Goal: Information Seeking & Learning: Check status

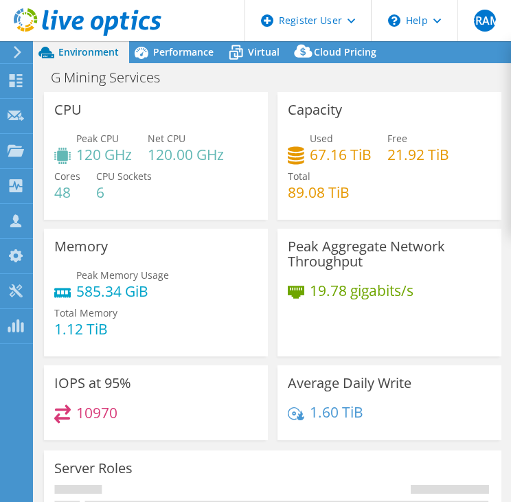
select select "USD"
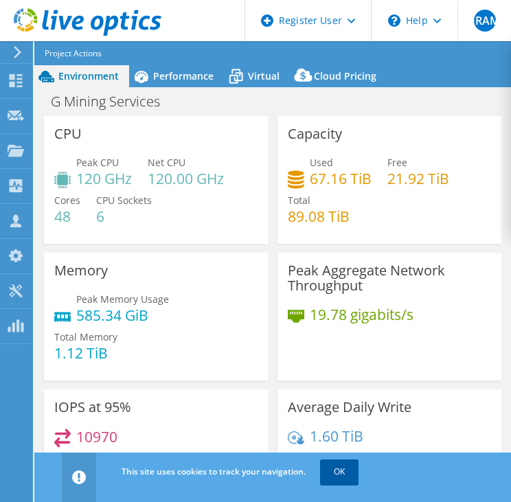
click at [355, 479] on link "OK" at bounding box center [339, 472] width 38 height 25
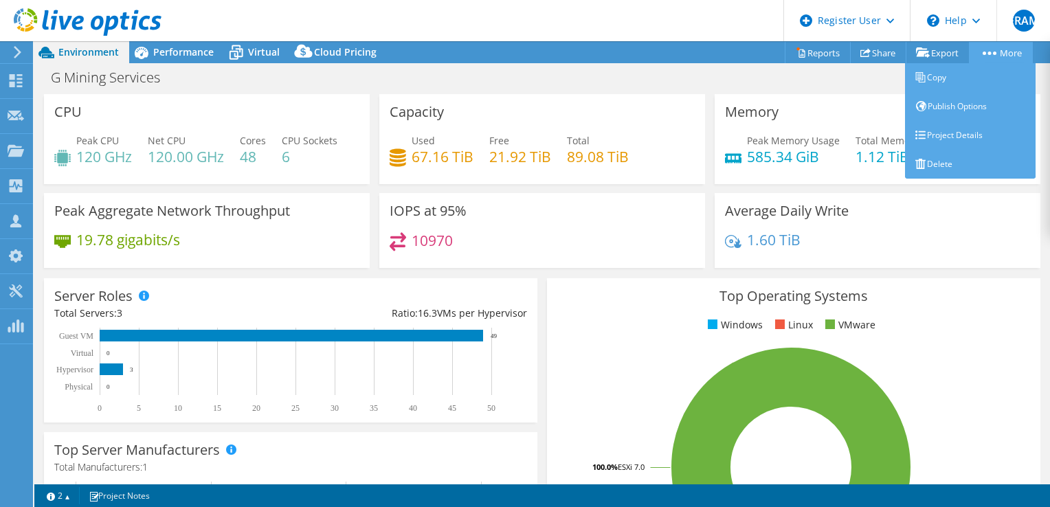
click at [511, 53] on link "More" at bounding box center [1001, 52] width 64 height 21
click at [511, 131] on link "Project Details" at bounding box center [970, 135] width 131 height 29
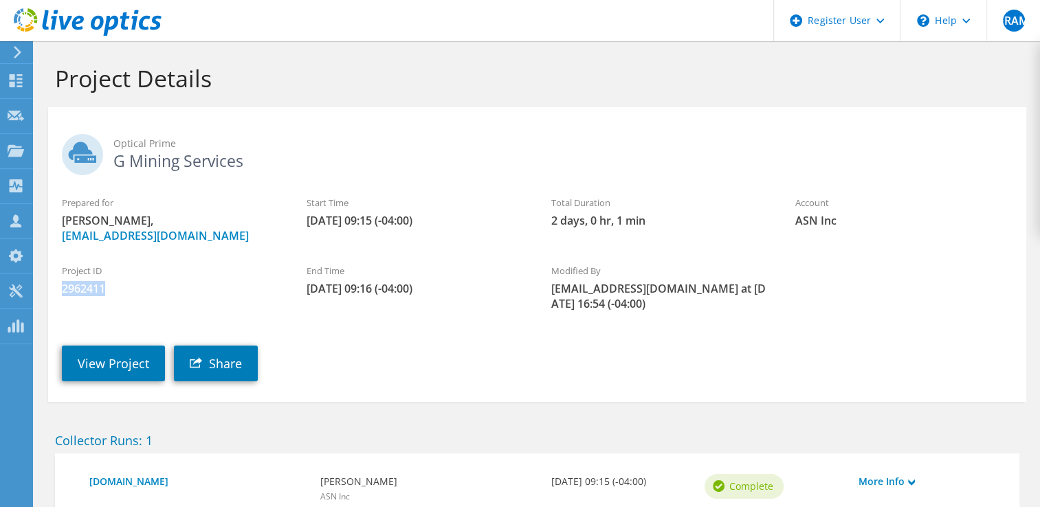
drag, startPoint x: 99, startPoint y: 291, endPoint x: 54, endPoint y: 293, distance: 44.7
click at [54, 293] on div "Project ID 2962411" at bounding box center [170, 280] width 245 height 46
copy span "2962411"
click at [13, 48] on icon at bounding box center [17, 52] width 10 height 12
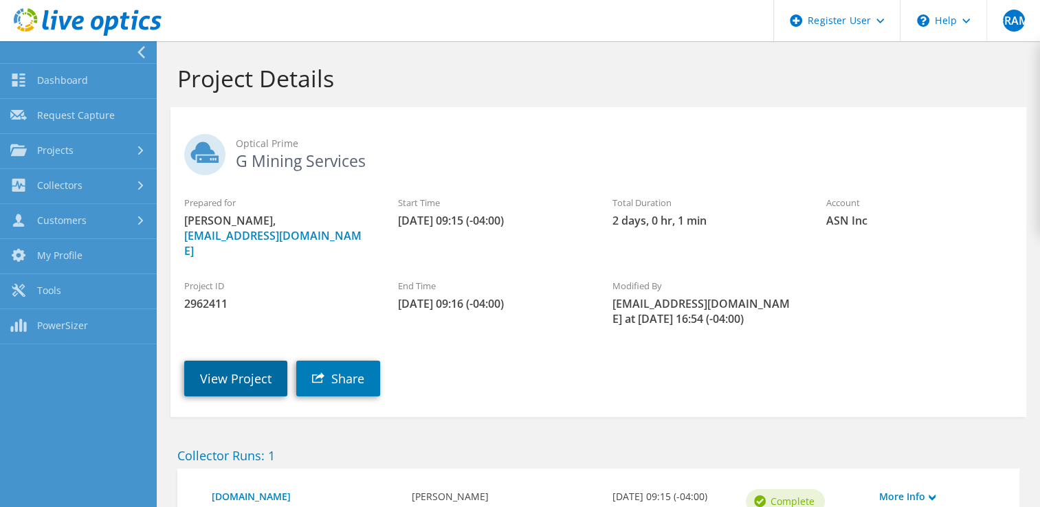
click at [239, 361] on link "View Project" at bounding box center [235, 379] width 103 height 36
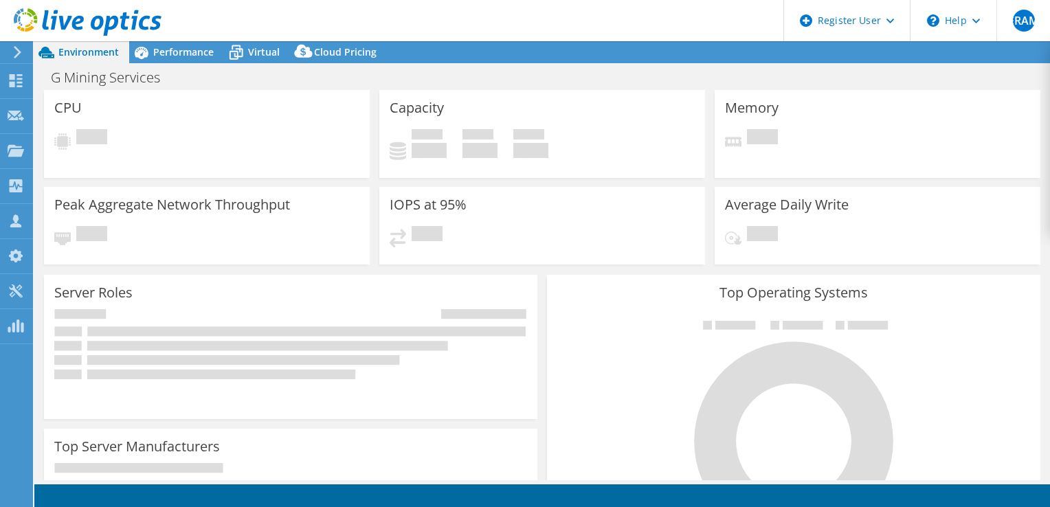
select select "USD"
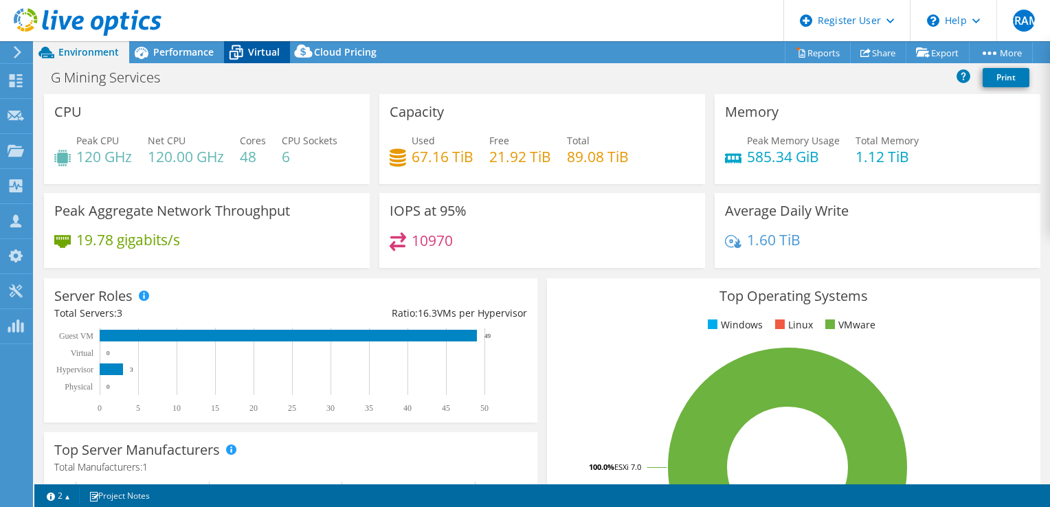
click at [258, 58] on span "Virtual" at bounding box center [264, 51] width 32 height 13
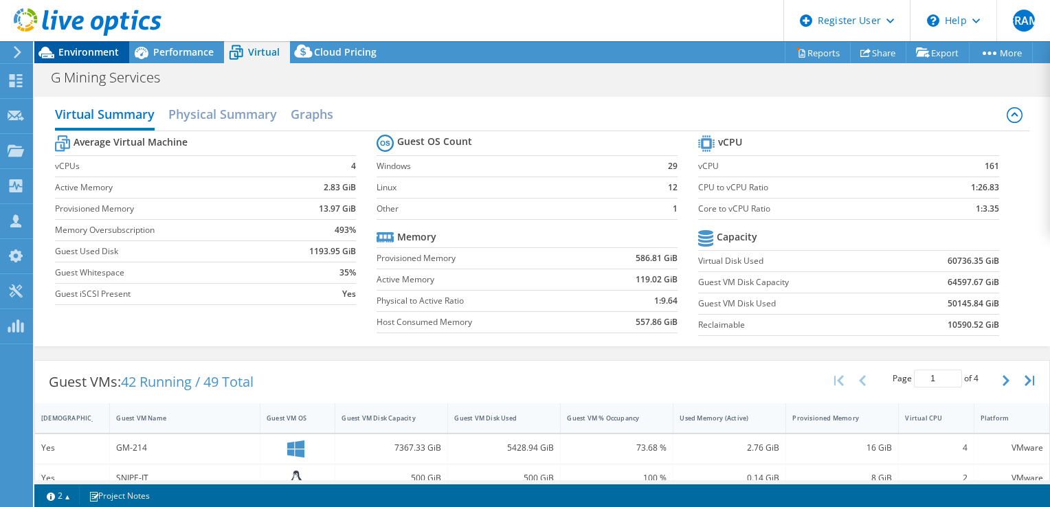
click at [99, 52] on span "Environment" at bounding box center [88, 51] width 60 height 13
